Goal: Information Seeking & Learning: Learn about a topic

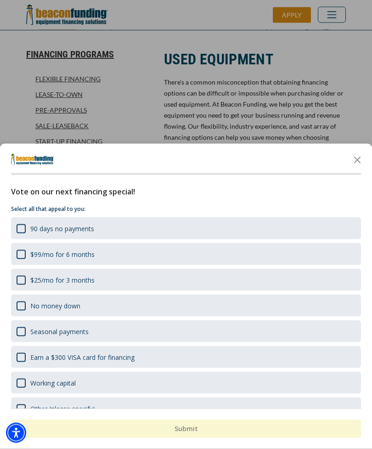
scroll to position [168, 0]
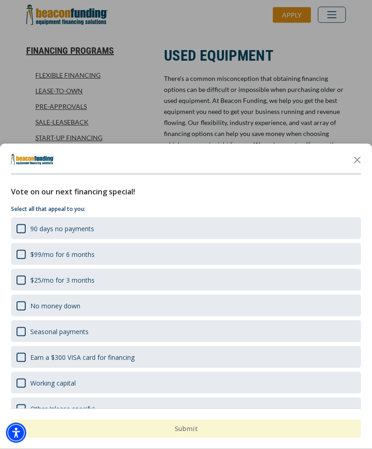
click at [355, 169] on icon "Close the survey" at bounding box center [358, 159] width 18 height 18
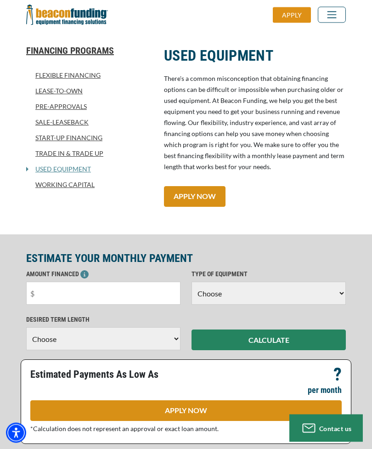
scroll to position [169, 0]
click at [73, 187] on link "Working Capital" at bounding box center [89, 184] width 127 height 11
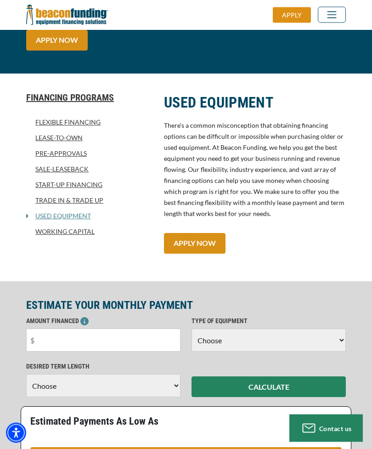
scroll to position [120, 0]
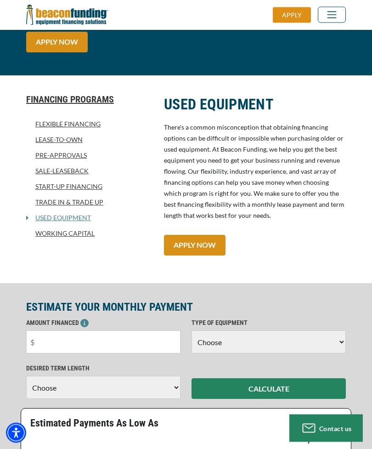
click at [74, 172] on link "Sale-Leaseback" at bounding box center [89, 171] width 127 height 11
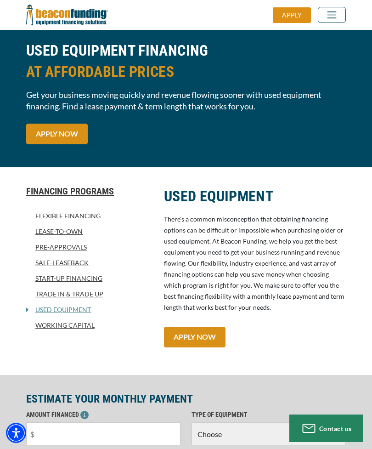
scroll to position [0, 0]
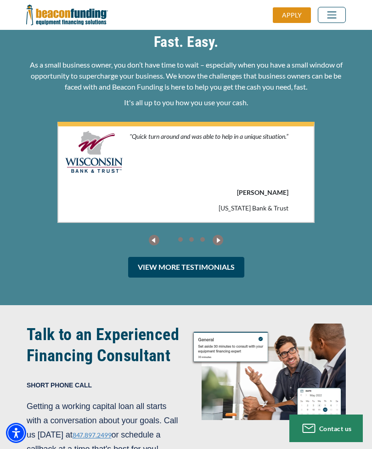
scroll to position [1886, 0]
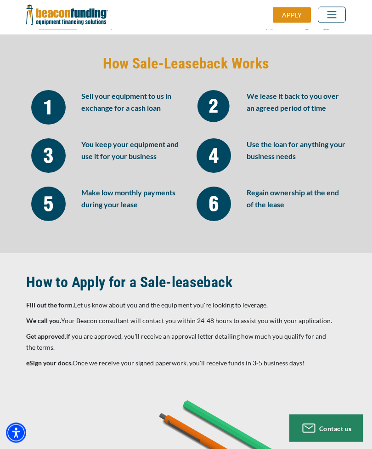
scroll to position [596, 0]
